Goal: Task Accomplishment & Management: Manage account settings

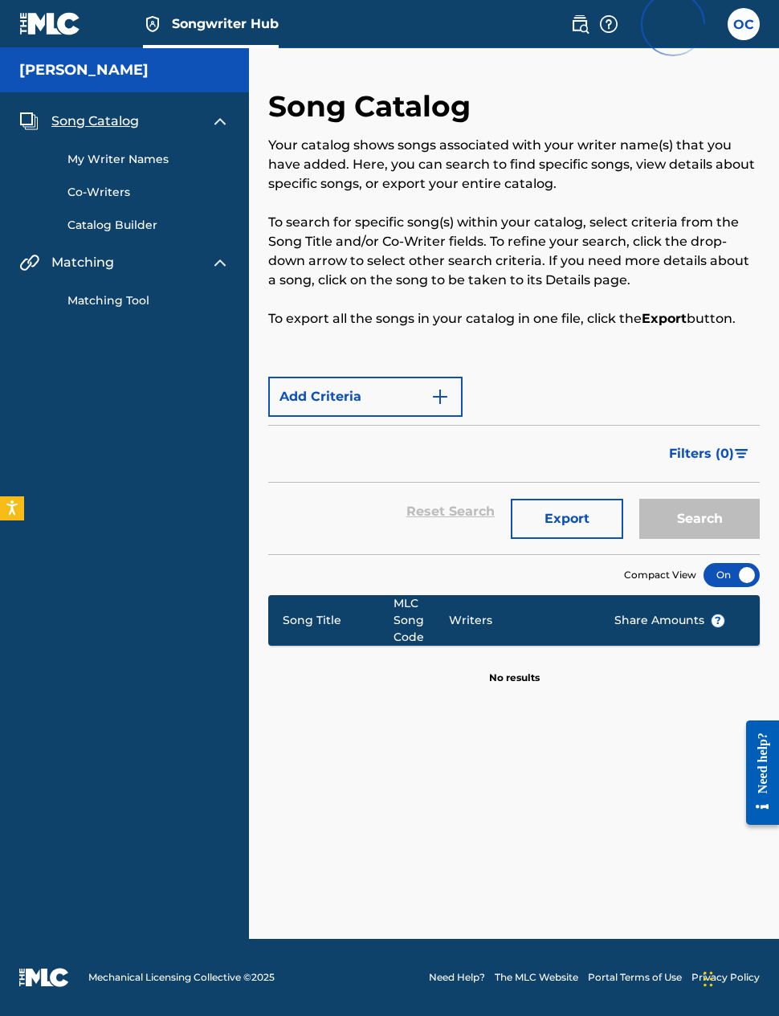
click at [742, 33] on label at bounding box center [744, 24] width 32 height 32
click at [744, 24] on input "OC Oreoluwa Clarke oreoluwaclarke@gmail.com Profile Log out" at bounding box center [744, 24] width 0 height 0
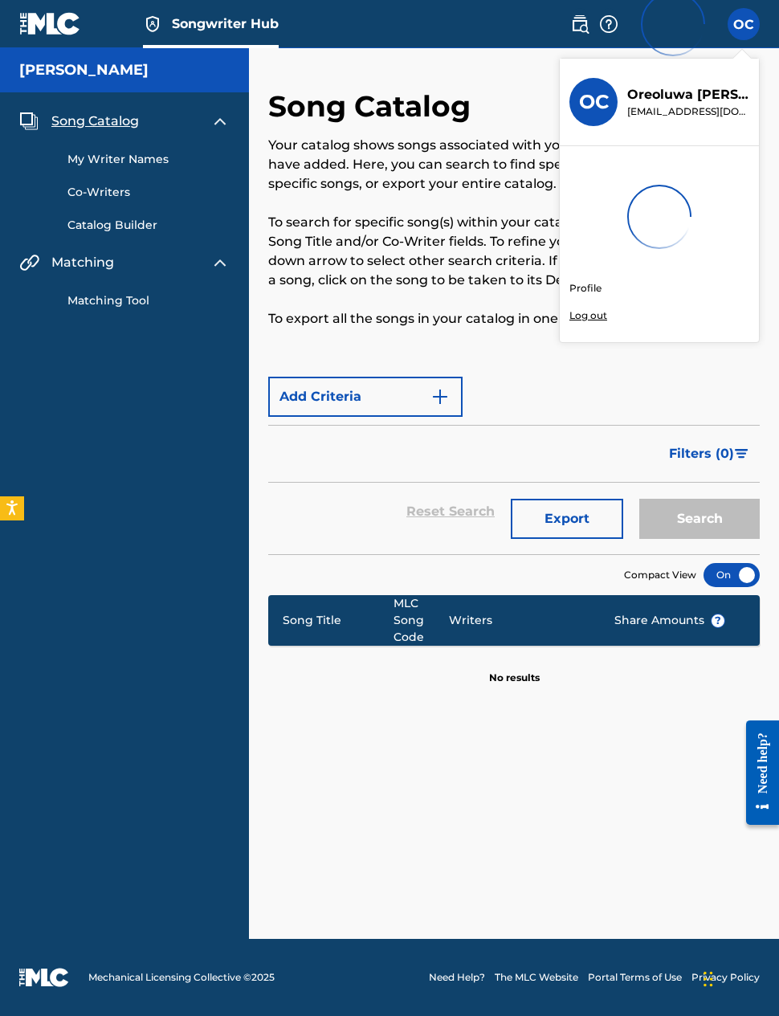
click at [747, 38] on div "OC OC Oreoluwa Clarke oreoluwaclarke@gmail.com Profile Log out" at bounding box center [744, 24] width 32 height 32
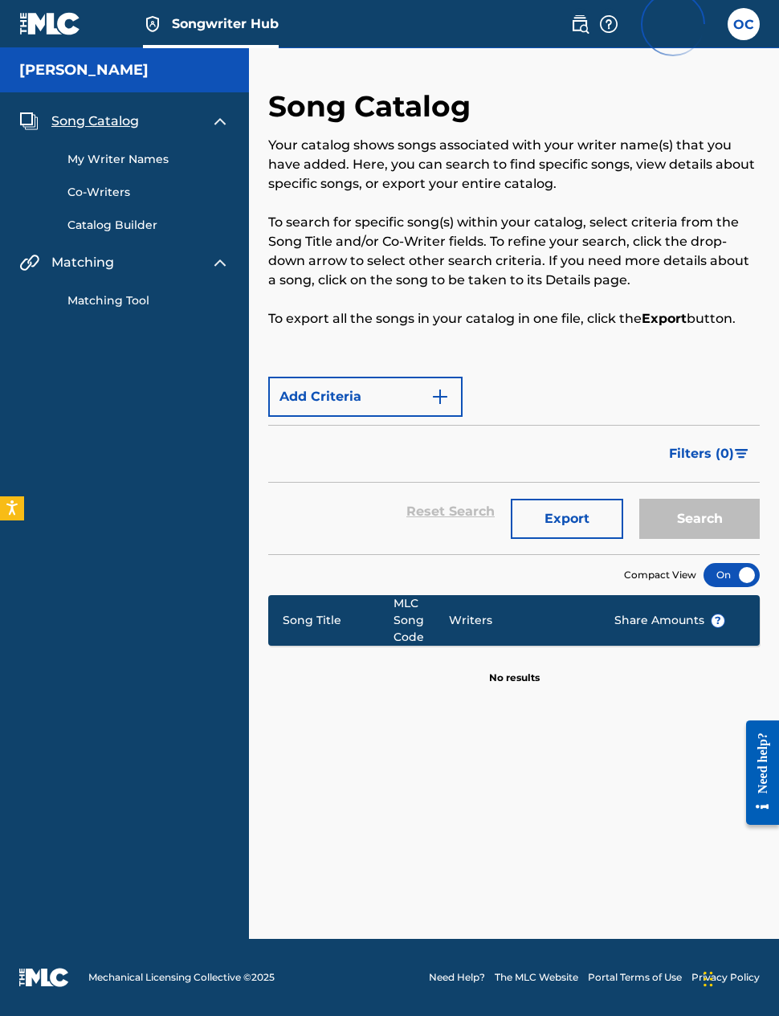
click at [738, 33] on label at bounding box center [744, 24] width 32 height 32
click at [744, 24] on input "OC Oreoluwa Clarke oreoluwaclarke@gmail.com Profile Log out" at bounding box center [744, 24] width 0 height 0
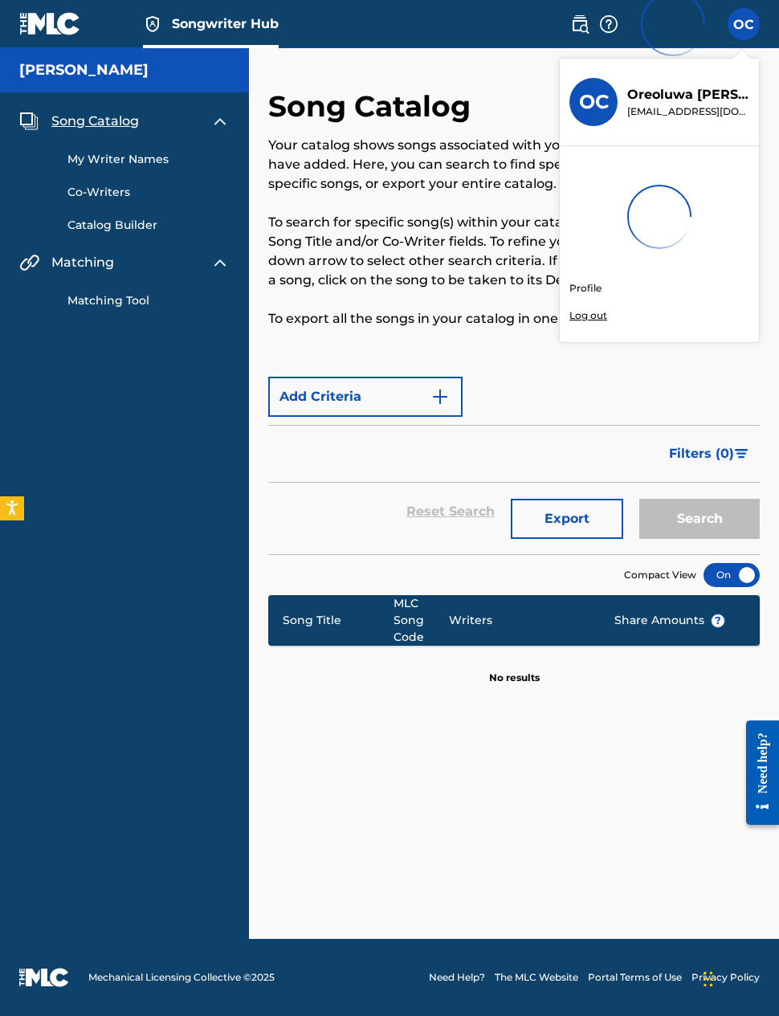
click at [593, 288] on div "Songwriter Hub OC OC Oreoluwa Clarke oreoluwaclarke@gmail.com Profile Log out O…" at bounding box center [389, 508] width 779 height 1016
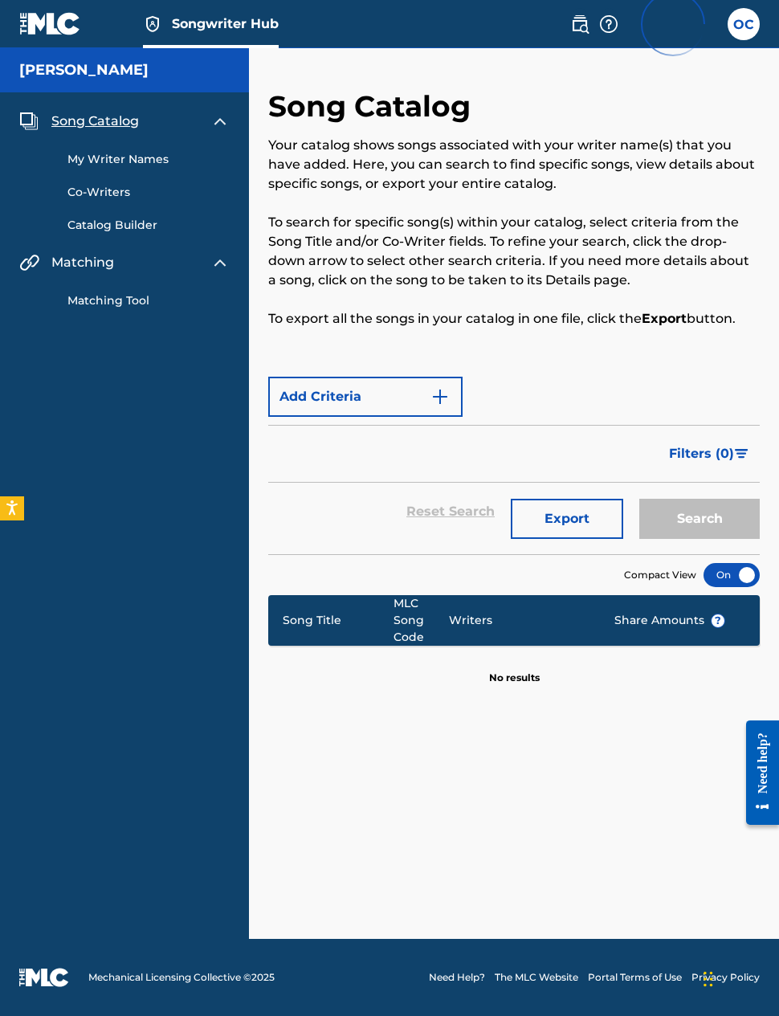
click at [748, 35] on label at bounding box center [744, 24] width 32 height 32
click at [744, 24] on input "OC Oreoluwa Clarke oreoluwaclarke@gmail.com Profile Log out" at bounding box center [744, 24] width 0 height 0
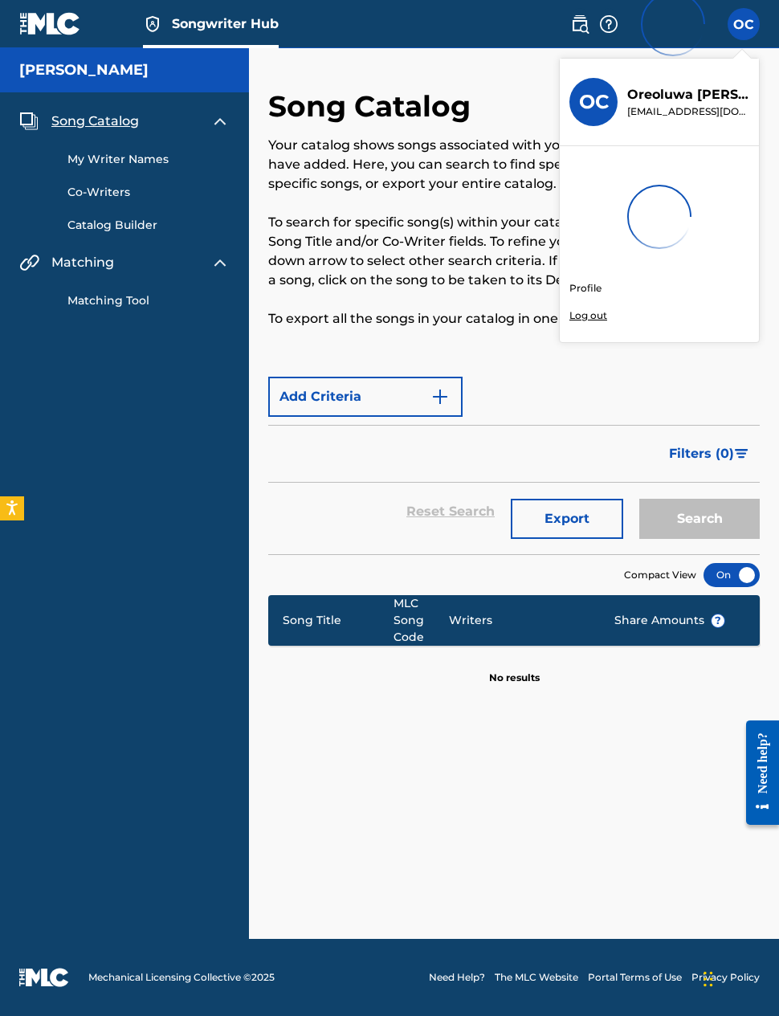
click at [594, 286] on div "Songwriter Hub OC OC Oreoluwa Clarke oreoluwaclarke@gmail.com Profile Log out O…" at bounding box center [389, 508] width 779 height 1016
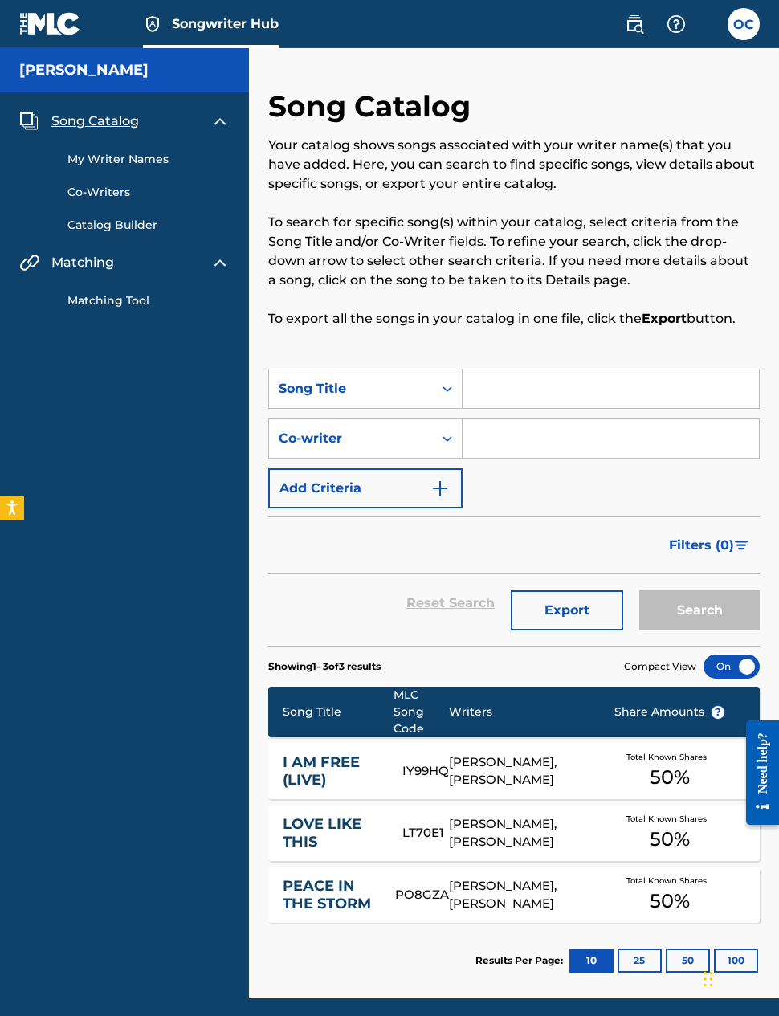
click at [736, 31] on label at bounding box center [744, 24] width 32 height 32
click at [744, 24] on input "OC [PERSON_NAME] [EMAIL_ADDRESS][DOMAIN_NAME] Notification Preferences Profile …" at bounding box center [744, 24] width 0 height 0
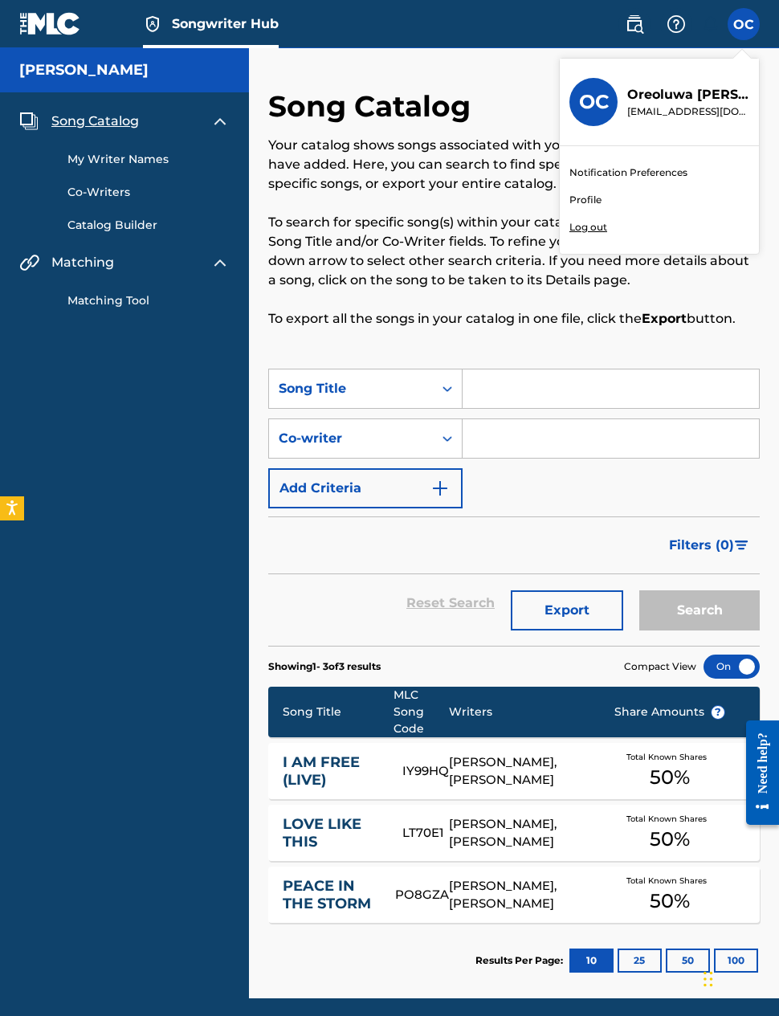
click at [589, 205] on link "Profile" at bounding box center [585, 200] width 32 height 14
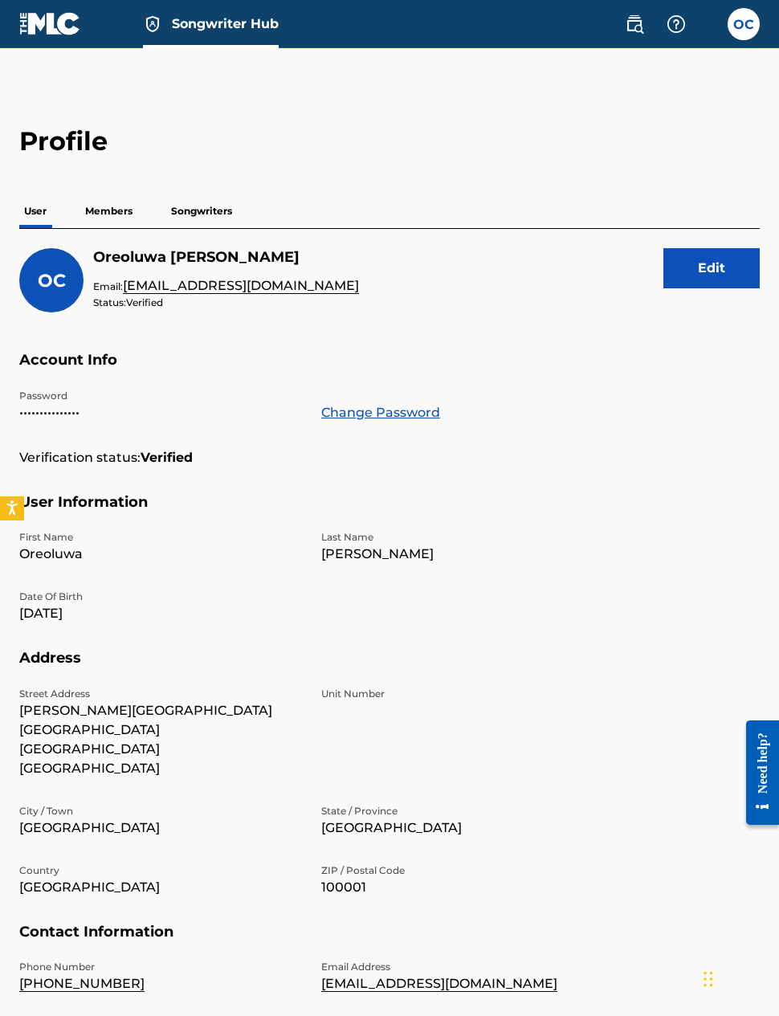
click at [123, 215] on p "Members" at bounding box center [108, 211] width 57 height 34
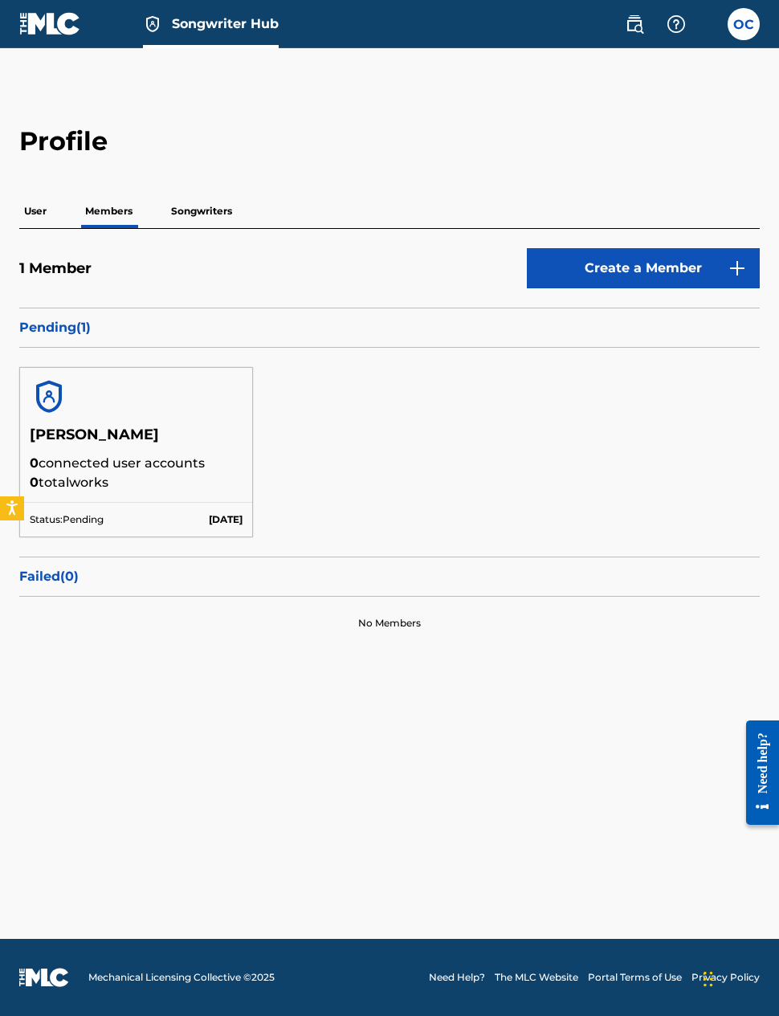
click at [56, 325] on p "Pending ( 1 )" at bounding box center [389, 327] width 740 height 19
click at [63, 399] on img at bounding box center [49, 396] width 39 height 39
click at [84, 473] on p "0 total works" at bounding box center [136, 482] width 213 height 19
click at [198, 449] on h5 "[PERSON_NAME]" at bounding box center [136, 440] width 213 height 28
